Goal: Find specific page/section: Find specific page/section

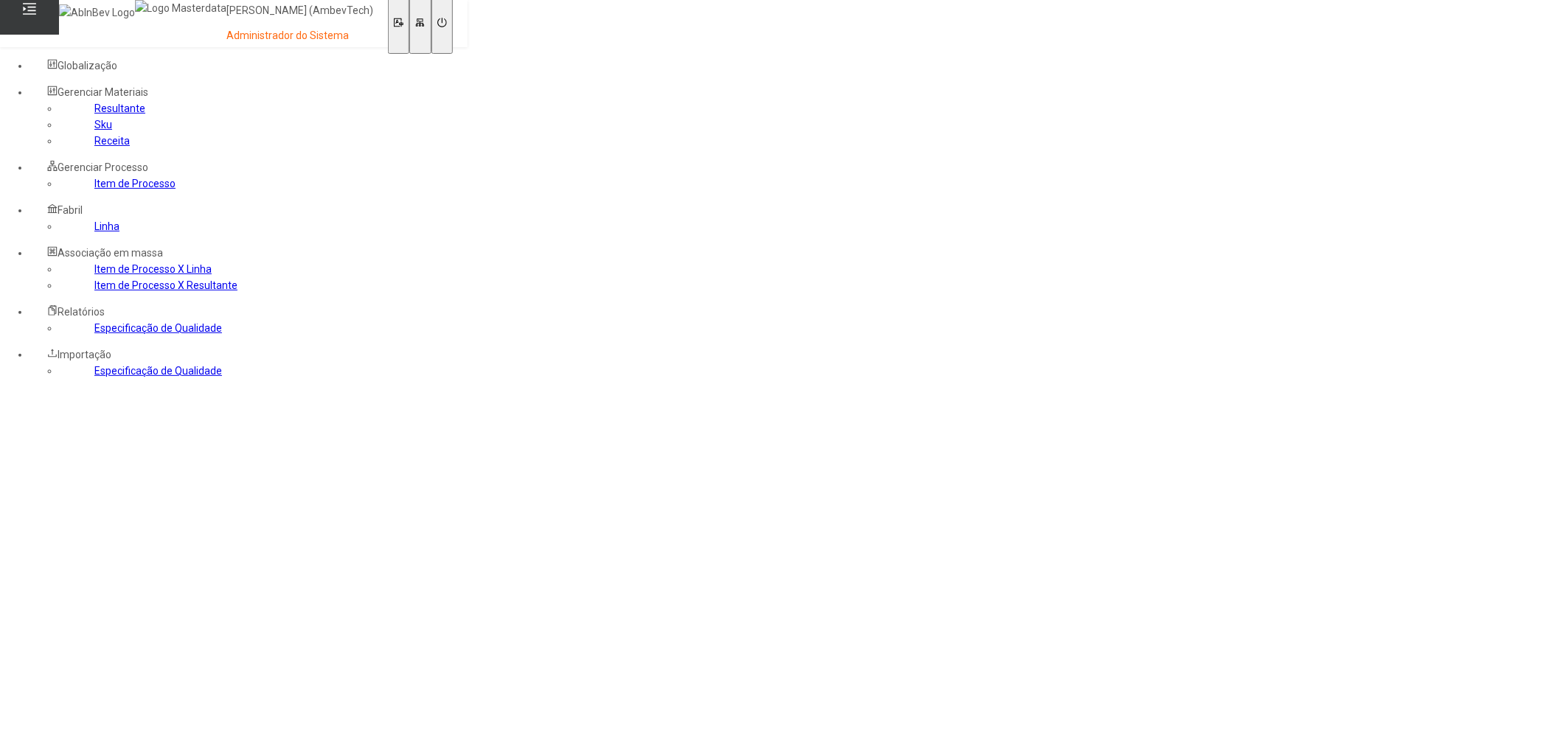
click at [94, 189] on link "Item de Processo" at bounding box center [135, 183] width 81 height 12
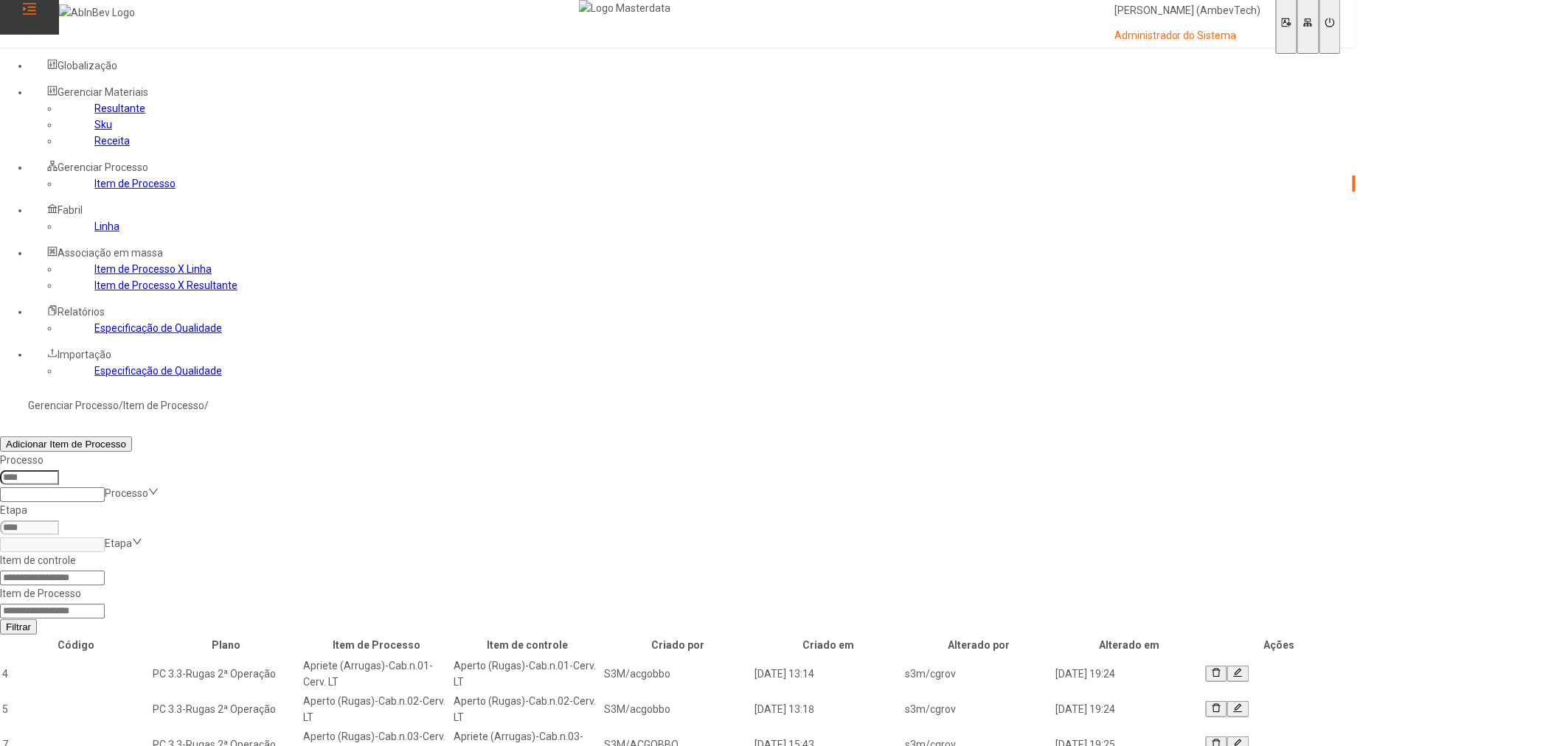
click at [30, 16] on icon at bounding box center [29, 9] width 14 height 14
click at [26, 16] on icon at bounding box center [29, 9] width 14 height 14
